Goal: Task Accomplishment & Management: Manage account settings

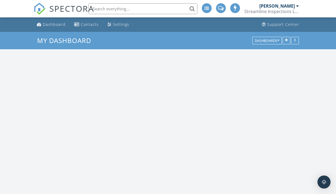
scroll to position [496, 336]
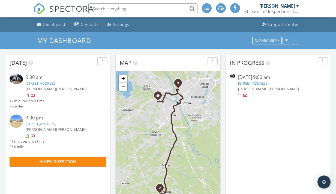
click at [246, 85] on link "4218 Woodridge Dr, Columbia, SC 29203" at bounding box center [253, 83] width 31 height 5
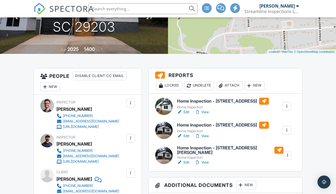
scroll to position [92, 0]
click at [199, 136] on div at bounding box center [197, 135] width 5 height 5
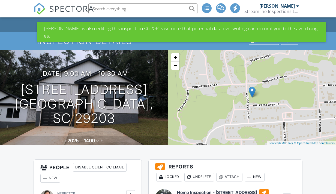
scroll to position [92, 0]
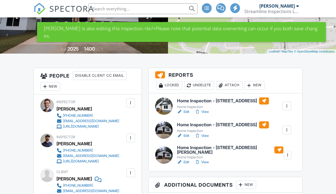
click at [207, 136] on link "View" at bounding box center [202, 135] width 14 height 5
click at [187, 137] on link "Edit" at bounding box center [183, 135] width 12 height 5
click at [284, 130] on div at bounding box center [286, 130] width 5 height 5
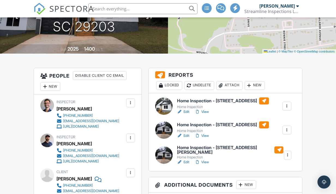
click at [205, 137] on link "View" at bounding box center [202, 135] width 14 height 5
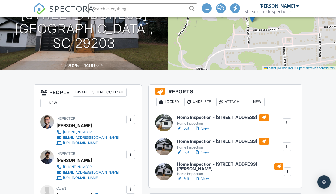
scroll to position [77, 0]
